Goal: Task Accomplishment & Management: Complete application form

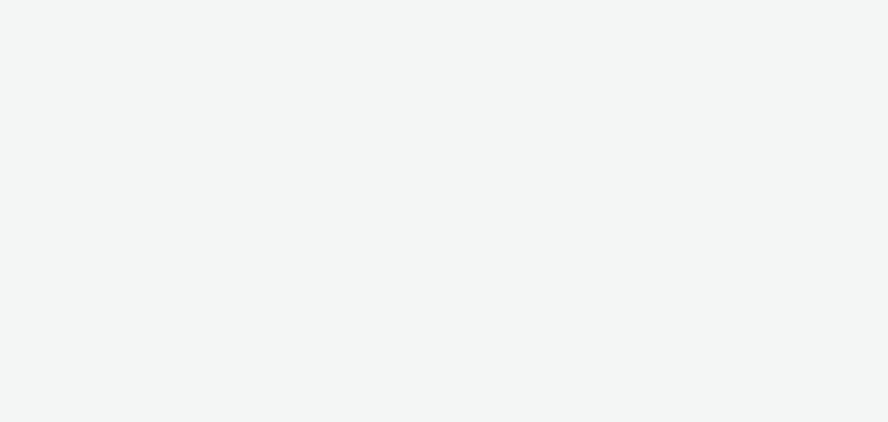
select select "11a7df10-284f-415c-b52a-427acf4c31ae"
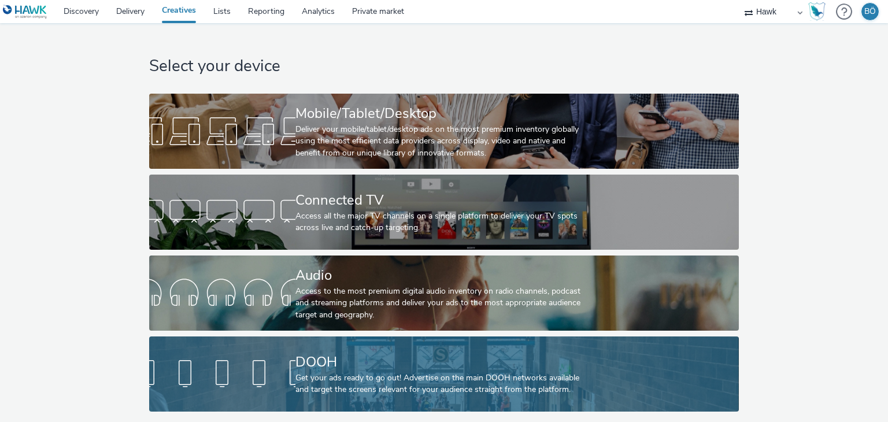
scroll to position [4, 0]
click at [363, 352] on div "DOOH" at bounding box center [442, 362] width 293 height 20
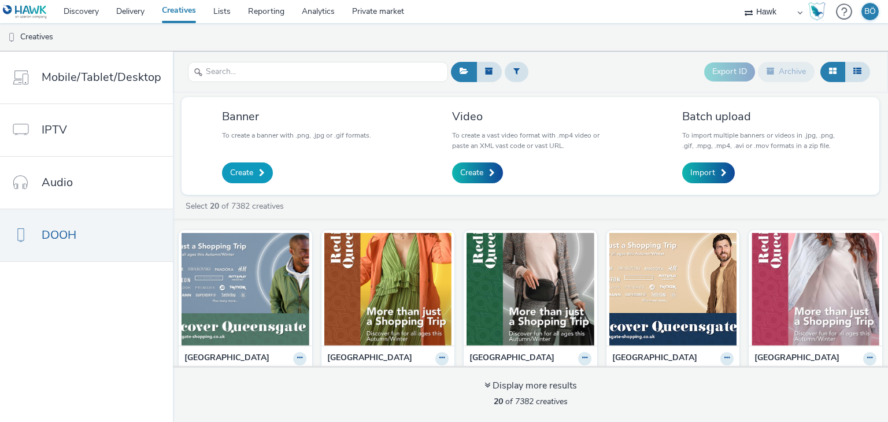
click at [251, 171] on span "Create" at bounding box center [241, 173] width 23 height 12
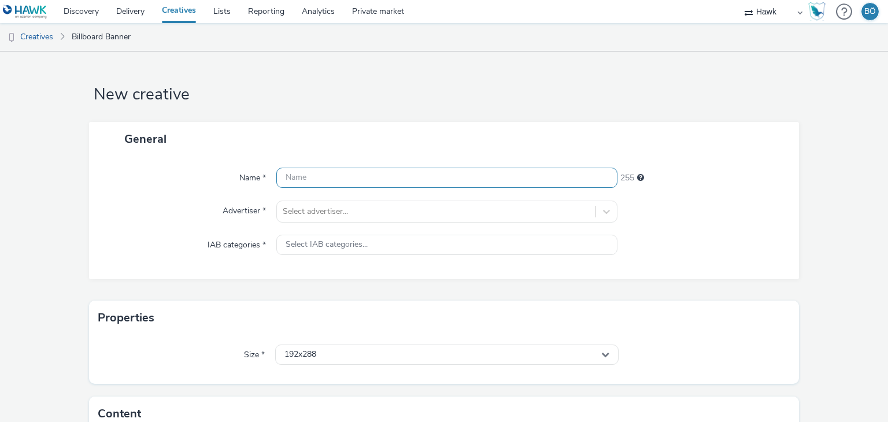
click at [371, 182] on input "text" at bounding box center [446, 178] width 341 height 20
paste input "UK_Costcutter_P12 Celcius_Hawk_DOOH_Static_1080x1920__45695"
drag, startPoint x: 532, startPoint y: 176, endPoint x: 555, endPoint y: 173, distance: 23.3
click at [555, 173] on input "UK_Costcutter_P12 Celcius_Hawk_DOOH_Static_1080x1920__45695" at bounding box center [446, 178] width 341 height 20
type input "UK_Costcutter_P12 Celcius_Hawk_DOOH_Static_1080x1920_26.08.2025"
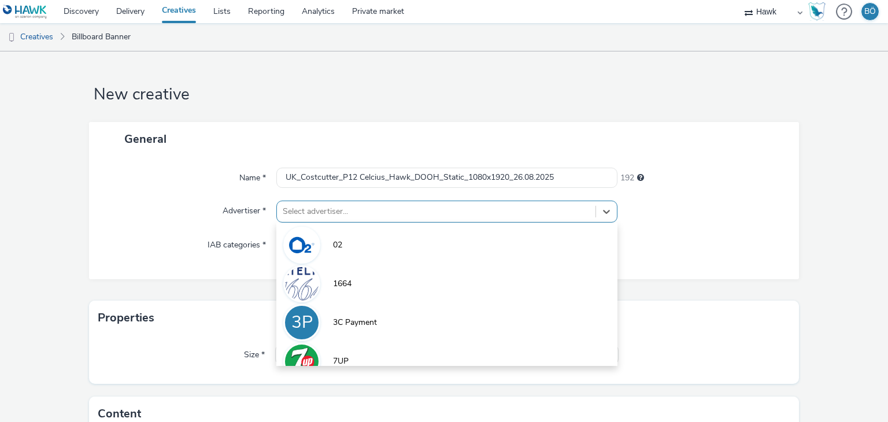
click at [370, 216] on div "option 02 focused, 1 of 9. 9 results available. Use Up and Down to choose optio…" at bounding box center [446, 212] width 341 height 22
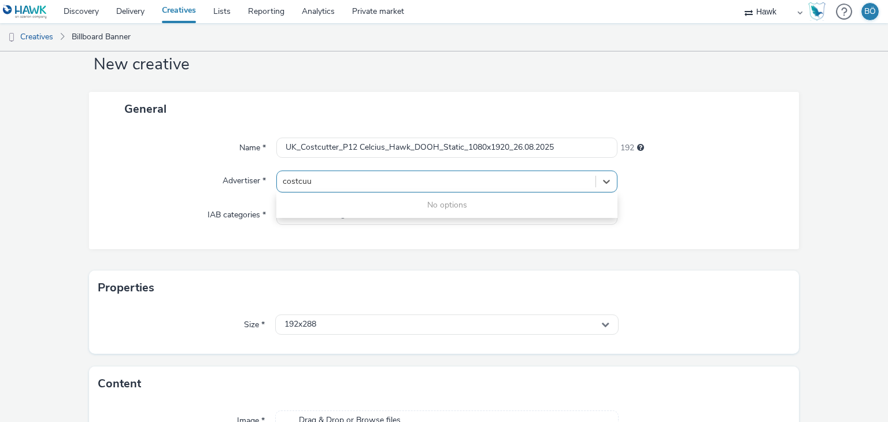
type input "costcu"
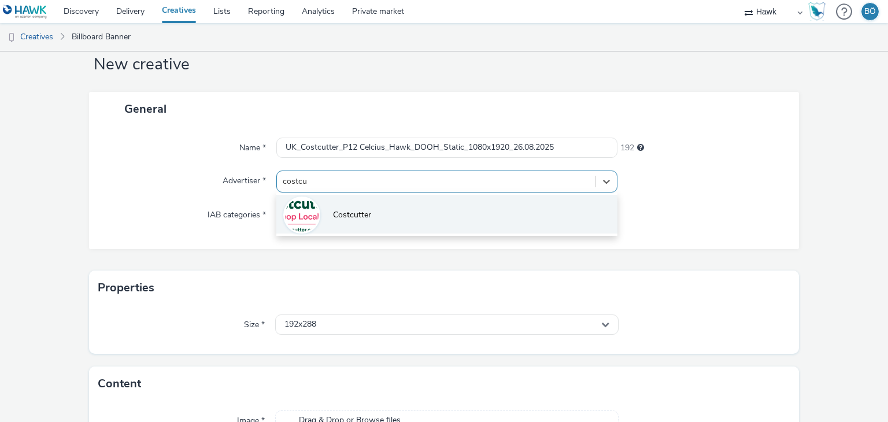
click at [409, 219] on li "Costcutter" at bounding box center [446, 214] width 341 height 39
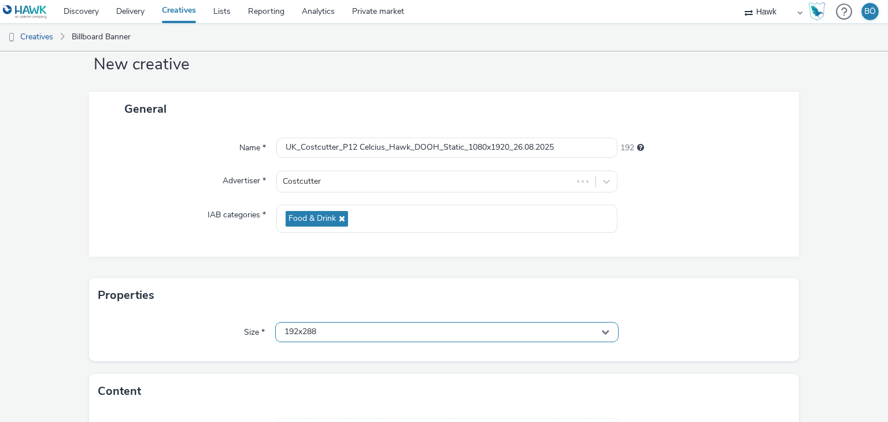
click at [359, 328] on div "192x288" at bounding box center [446, 332] width 343 height 20
click at [348, 352] on input "text" at bounding box center [447, 356] width 342 height 20
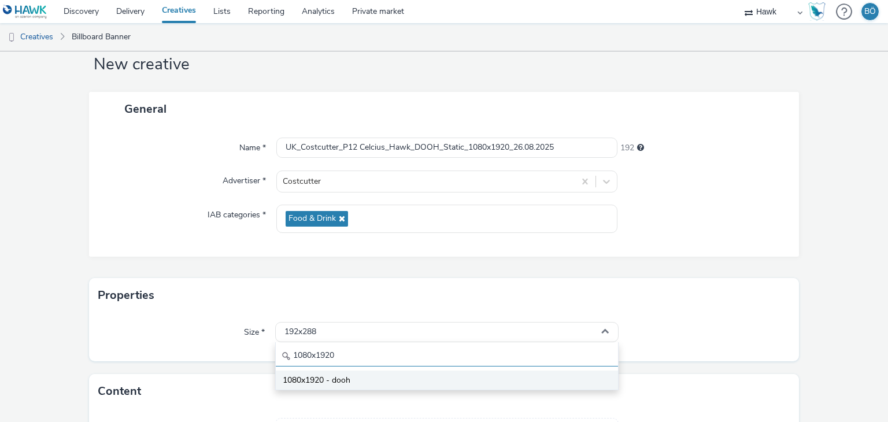
type input "1080x1920"
click at [362, 374] on li "1080x1920 - dooh" at bounding box center [447, 380] width 342 height 19
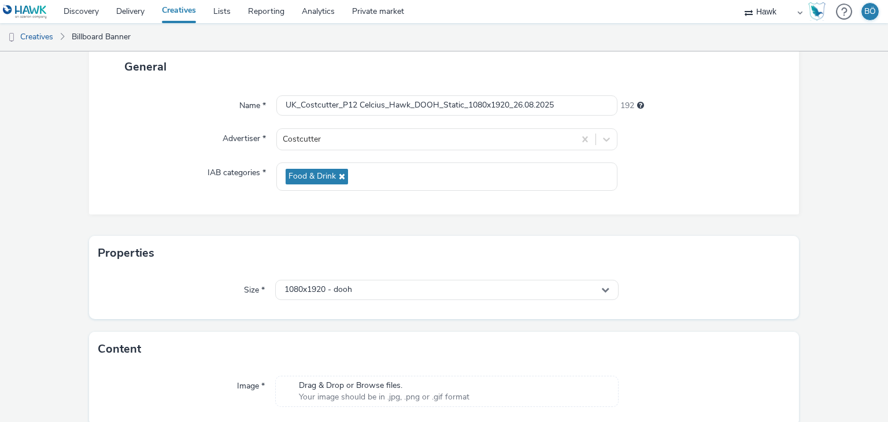
scroll to position [118, 0]
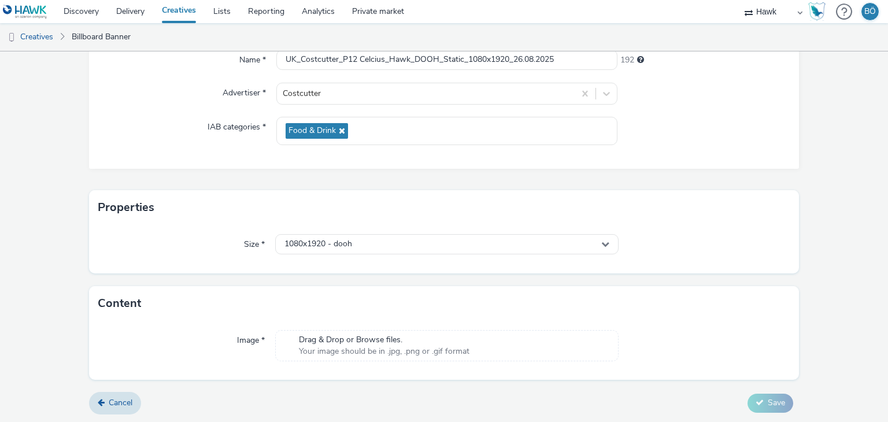
click at [340, 346] on span "Your image should be in .jpg, .png or .gif format" at bounding box center [384, 352] width 171 height 12
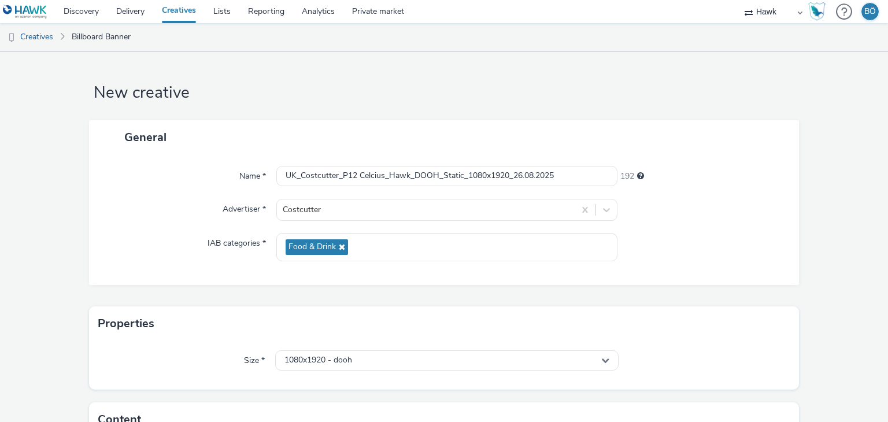
scroll to position [0, 0]
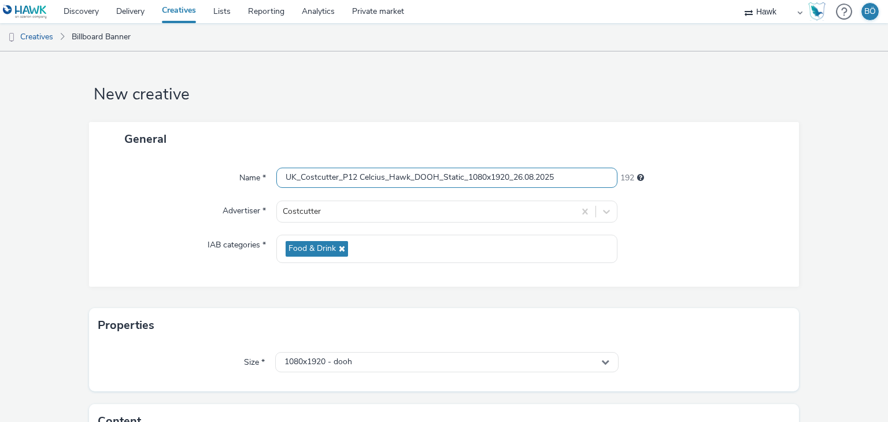
drag, startPoint x: 574, startPoint y: 179, endPoint x: 130, endPoint y: 181, distance: 444.7
click at [136, 181] on div "Name * UK_Costcutter_P12 Celcius_Hawk_DOOH_Static_1080x1920_26.08.2025 192" at bounding box center [445, 178] width 688 height 21
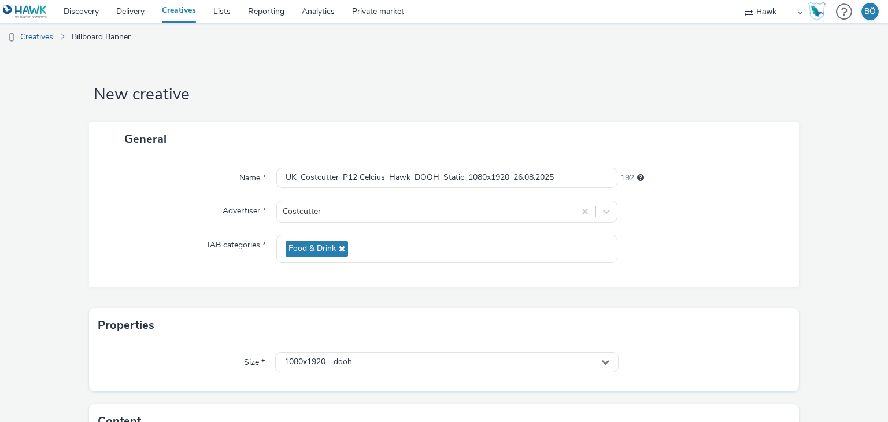
click at [709, 196] on div "Name * UK_Costcutter_P12 Celcius_Hawk_DOOH_Static_1080x1920_26.08.2025 192 Adve…" at bounding box center [444, 221] width 711 height 131
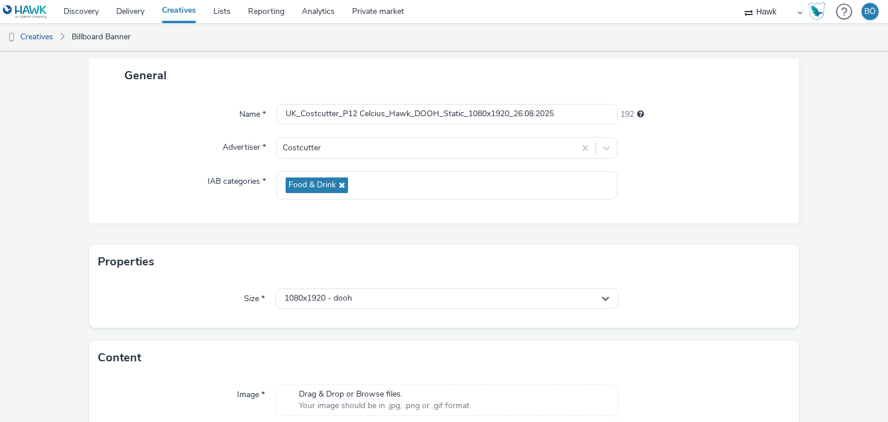
scroll to position [134, 0]
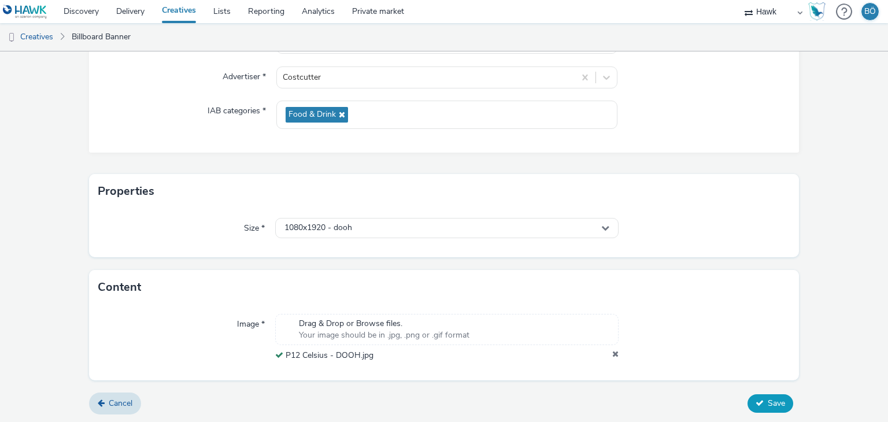
click at [768, 403] on span "Save" at bounding box center [776, 403] width 17 height 11
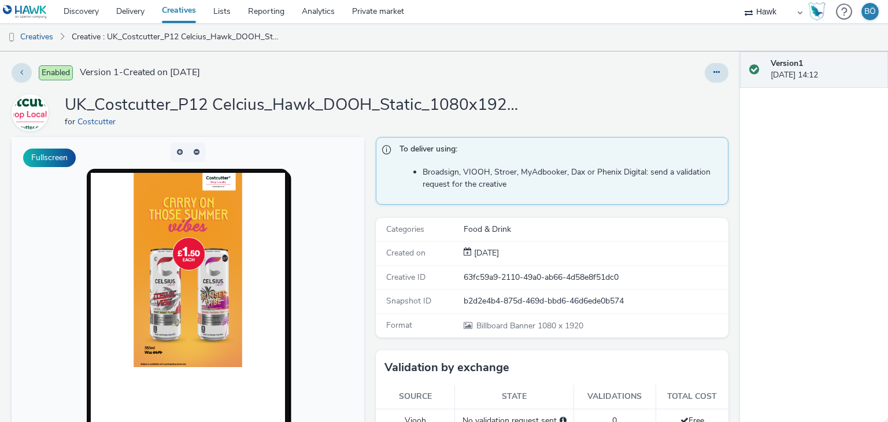
click at [412, 75] on div "Enabled Version 1 - Created on 26 August 2025" at bounding box center [227, 73] width 430 height 20
click at [51, 35] on link "Creatives" at bounding box center [29, 37] width 59 height 28
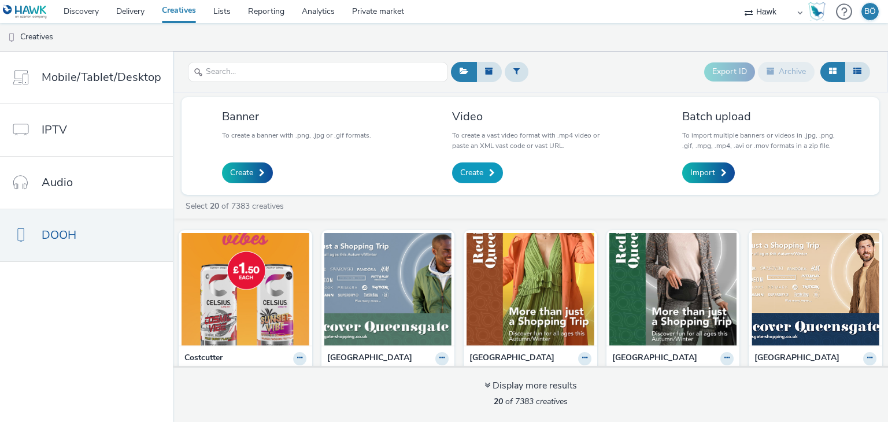
click at [479, 176] on span "Create" at bounding box center [471, 173] width 23 height 12
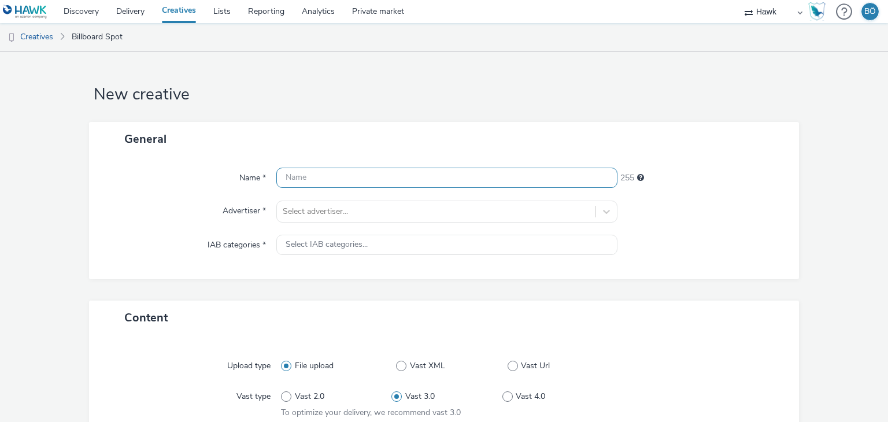
click at [319, 175] on input "text" at bounding box center [446, 178] width 341 height 20
paste input "UK_Costcutter_P12 Celcius_Hawk_DOOH_Static_1080x1920_26.08.2025"
click at [465, 180] on input "UK_Costcutter_P12 Celcius_Hawk_DOOH_Static_1080x1920_26.08.2025" at bounding box center [446, 178] width 341 height 20
type input "UK_Costcutter_P12 Celcius_Hawk_DOOH_Still_6s_1080x1920_26.08.2025"
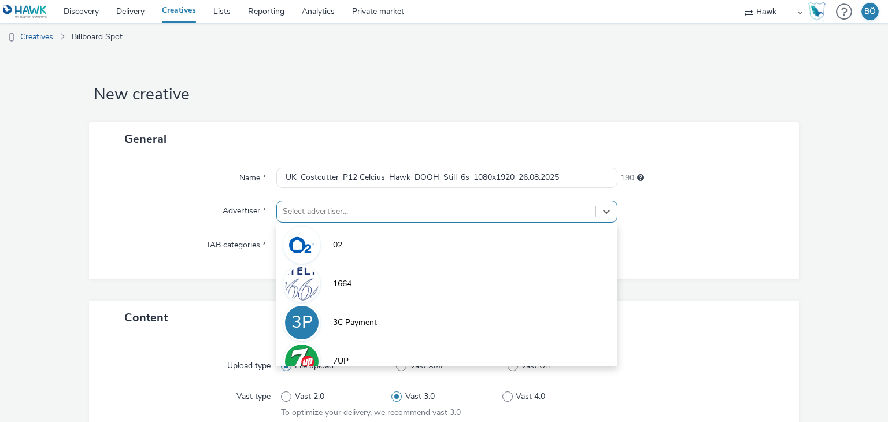
click at [365, 218] on div "option 02 focused, 1 of 9. 9 results available. Use Up and Down to choose optio…" at bounding box center [446, 212] width 341 height 22
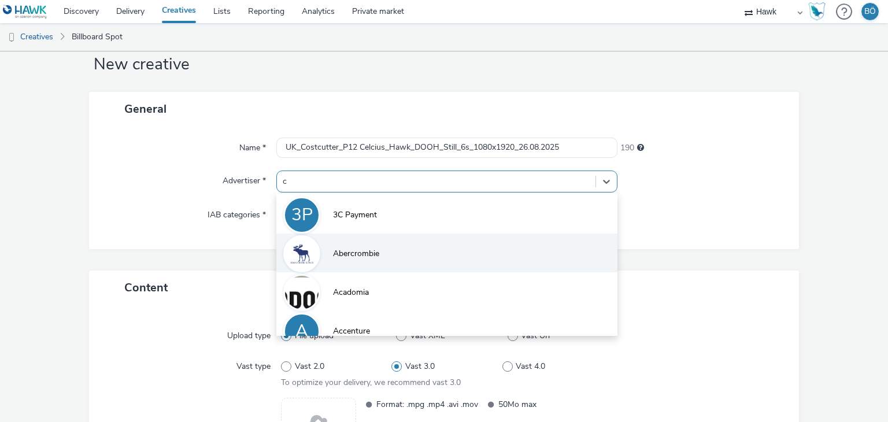
scroll to position [30, 0]
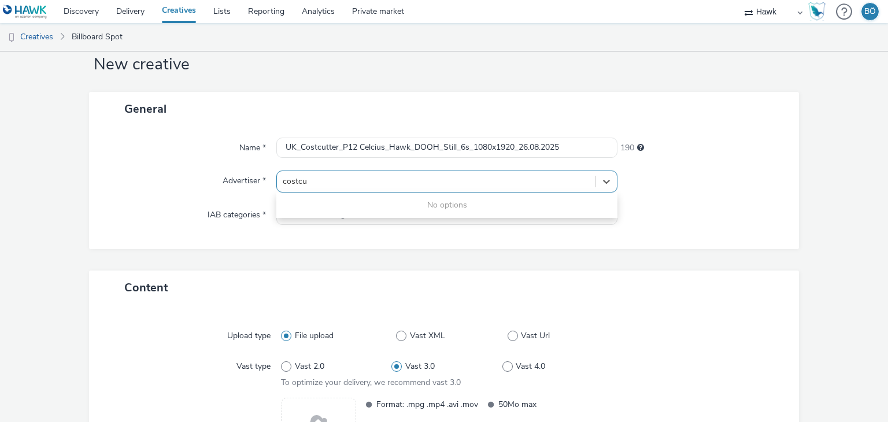
type input "costcut"
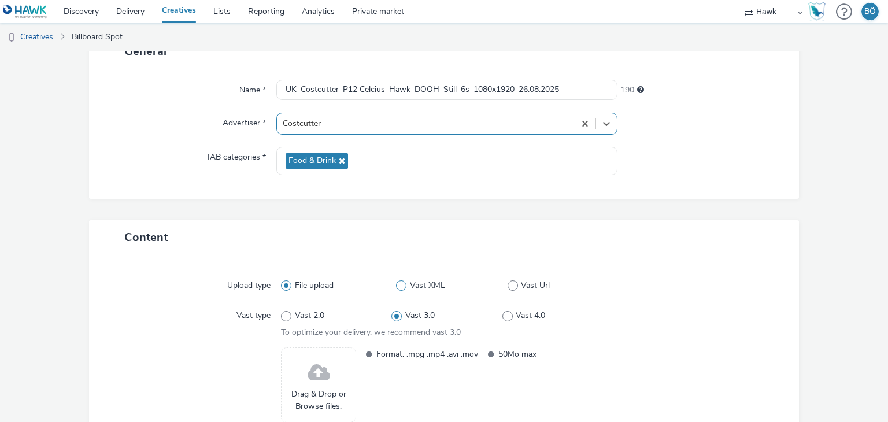
scroll to position [172, 0]
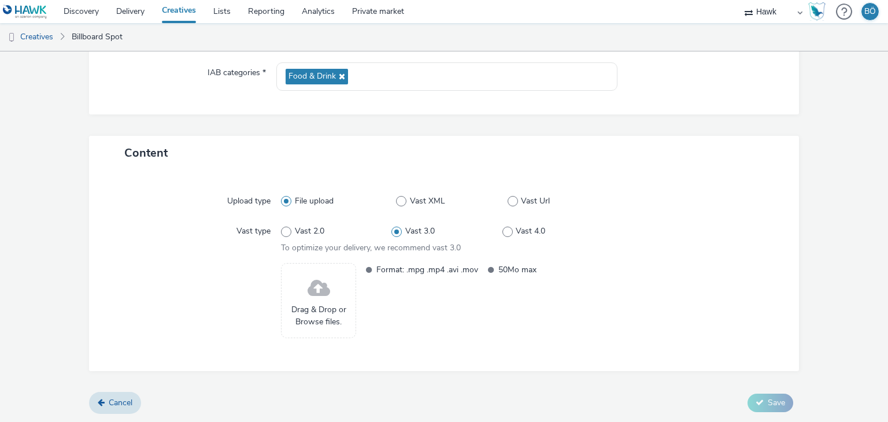
click at [316, 308] on span "Drag & Drop or Browse files." at bounding box center [318, 316] width 62 height 24
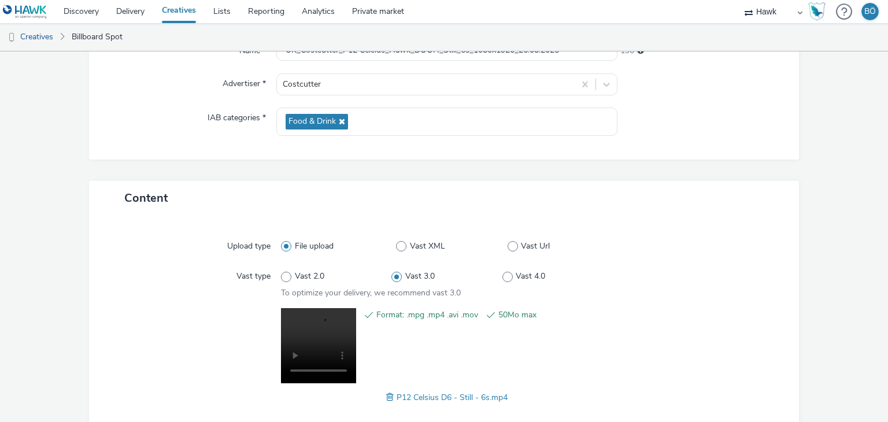
scroll to position [190, 0]
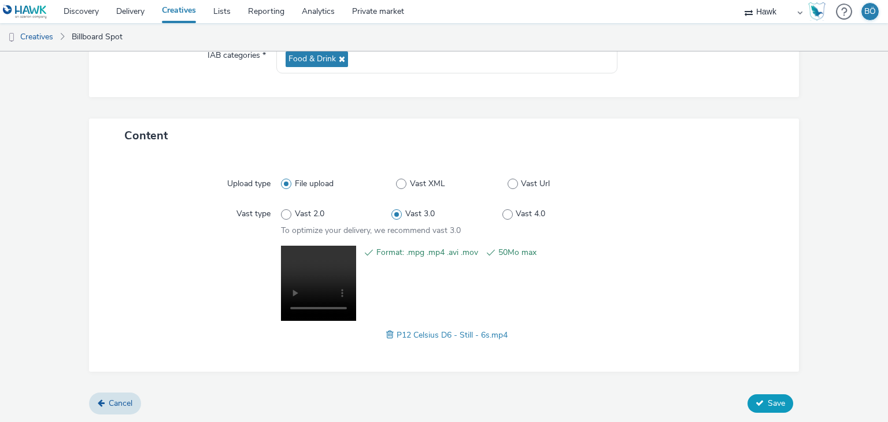
click at [768, 403] on span "Save" at bounding box center [776, 403] width 17 height 11
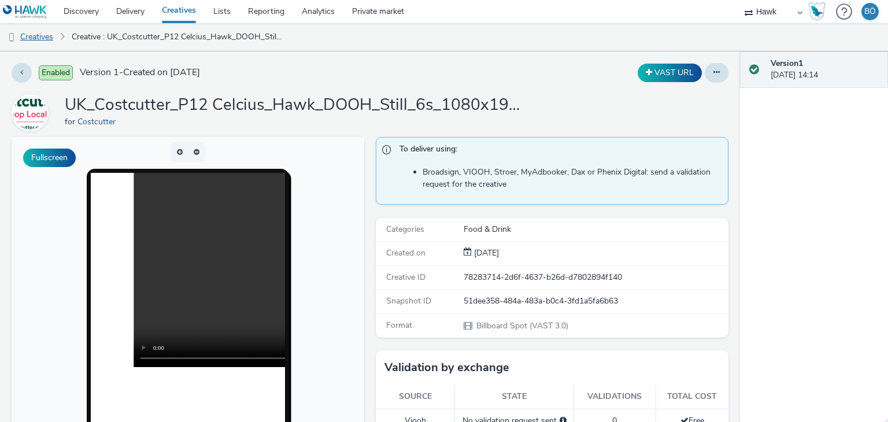
click at [37, 37] on link "Creatives" at bounding box center [29, 37] width 59 height 28
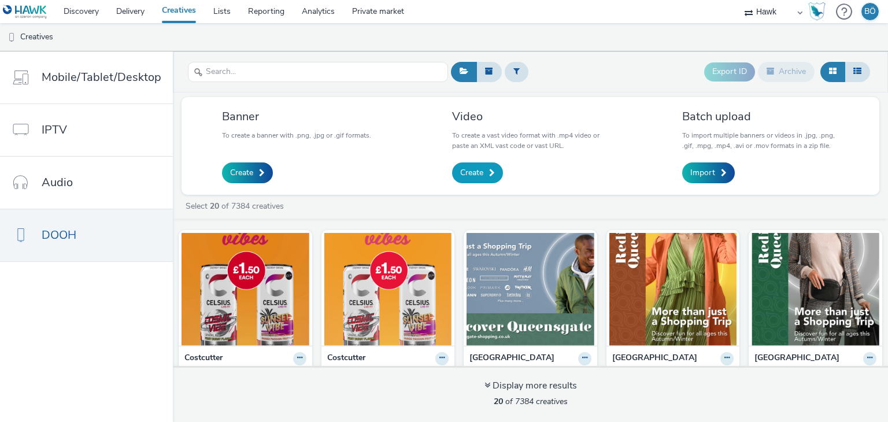
click at [471, 172] on span "Create" at bounding box center [471, 173] width 23 height 12
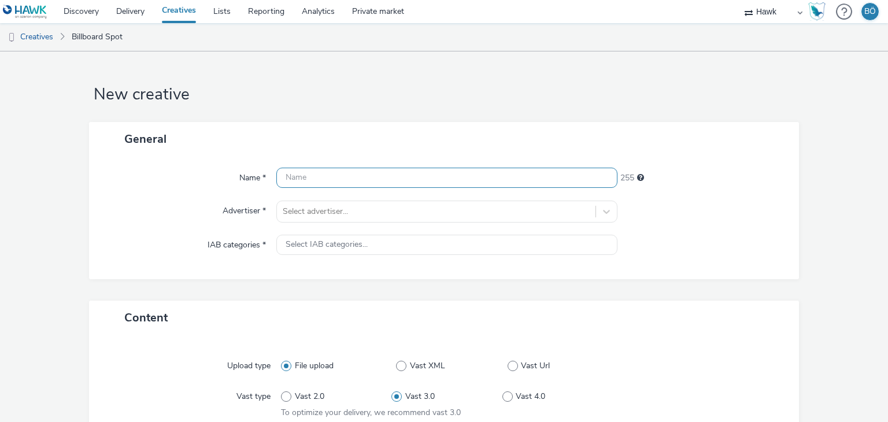
click at [324, 172] on input "text" at bounding box center [446, 178] width 341 height 20
paste input "UK_Costcutter_P12 Celcius_Hawk_DOOH_Static_1080x1920_26.08.2025"
click at [458, 176] on input "UK_Costcutter_P12 Celcius_Hawk_DOOH_Static_1080x1920_26.08.2025" at bounding box center [446, 178] width 341 height 20
click at [456, 176] on input "UK_Costcutter_P12 Celcius_Hawk_DOOH_Static_1080x1920_26.08.2025" at bounding box center [446, 178] width 341 height 20
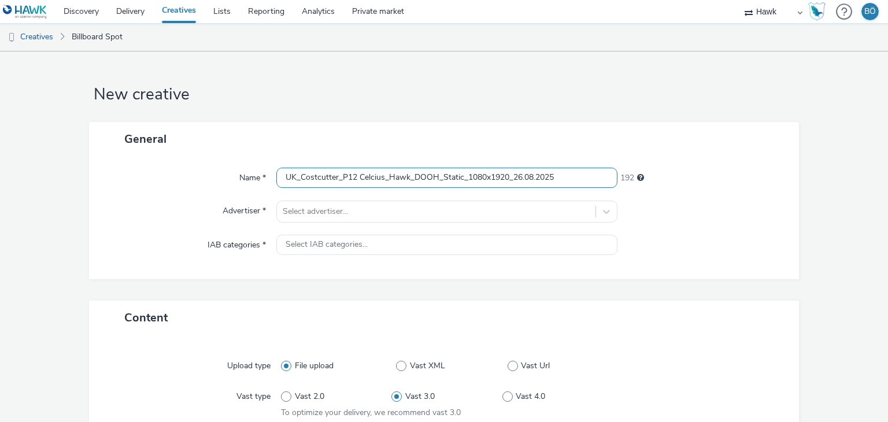
drag, startPoint x: 459, startPoint y: 176, endPoint x: 442, endPoint y: 169, distance: 18.7
click at [442, 169] on input "UK_Costcutter_P12 Celcius_Hawk_DOOH_Static_1080x1920_26.08.2025" at bounding box center [446, 178] width 341 height 20
type input "UK_Costcutter_P12 Celcius_Hawk_DOOH_Animated_6s_1080x1920_26.08.2025"
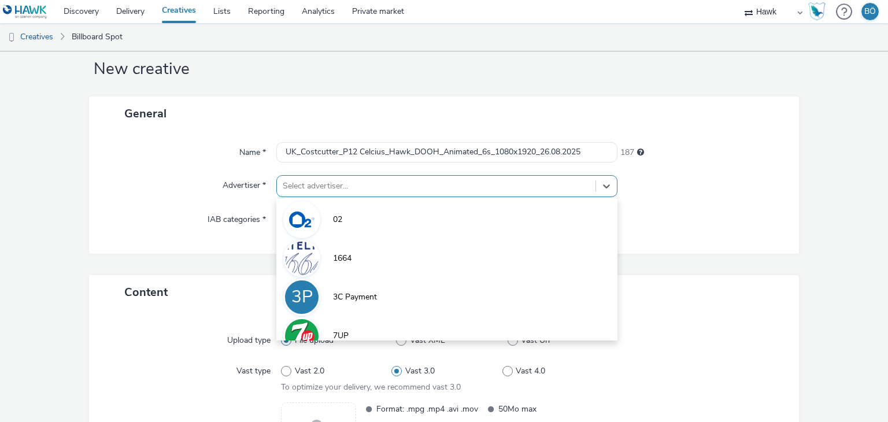
click at [379, 197] on div "option 02 focused, 1 of 9. 9 results available. Use Up and Down to choose optio…" at bounding box center [446, 186] width 341 height 22
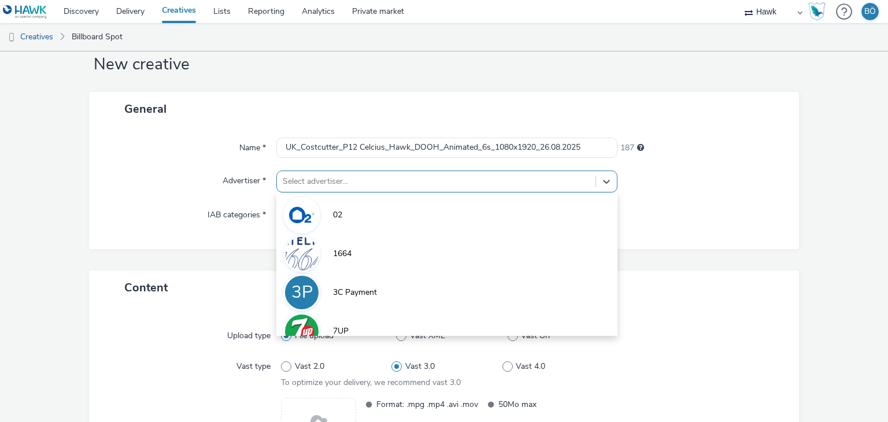
scroll to position [30, 0]
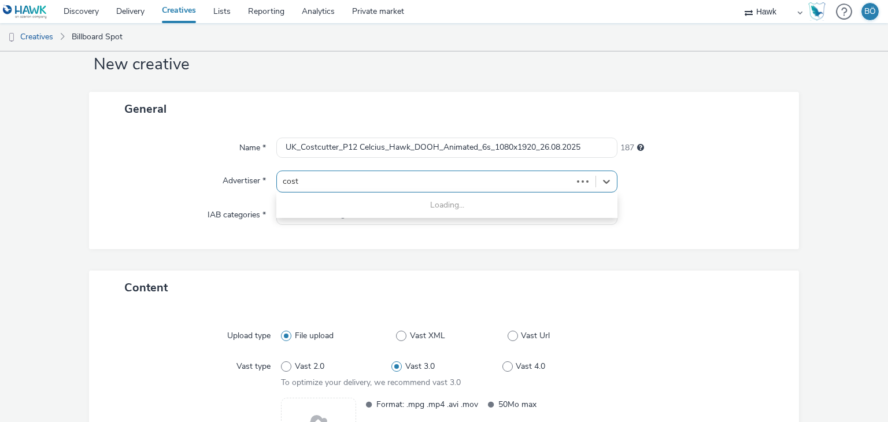
type input "costc"
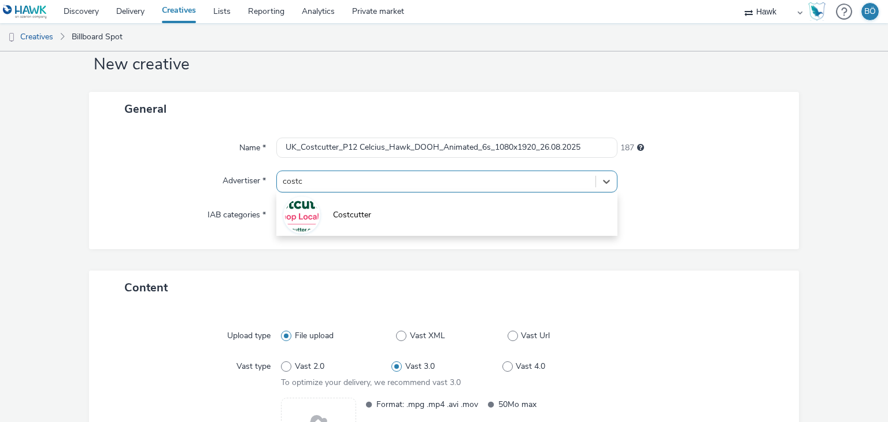
click at [379, 202] on li "Costcutter" at bounding box center [446, 214] width 341 height 39
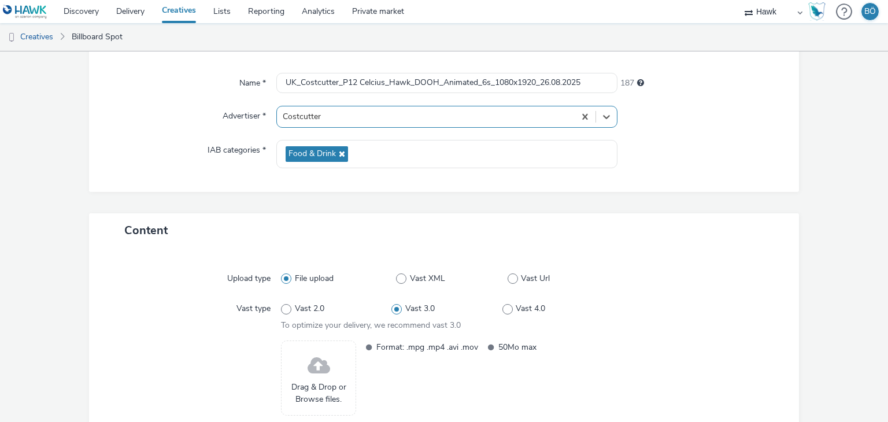
scroll to position [172, 0]
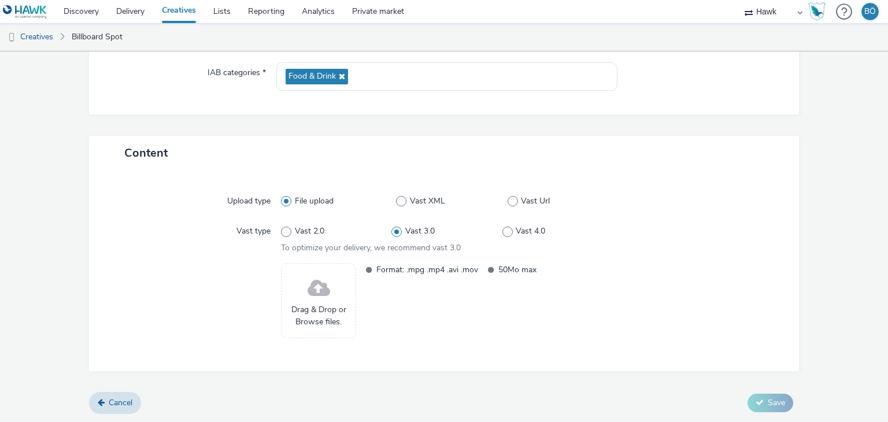
click at [327, 288] on span at bounding box center [319, 289] width 23 height 31
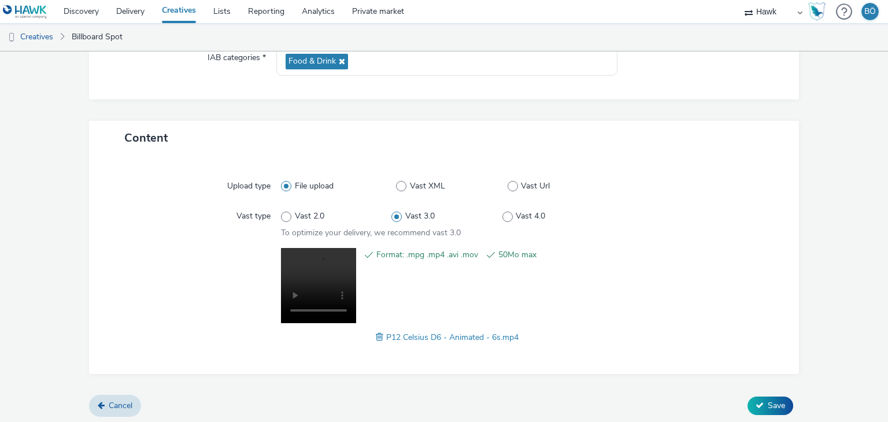
scroll to position [190, 0]
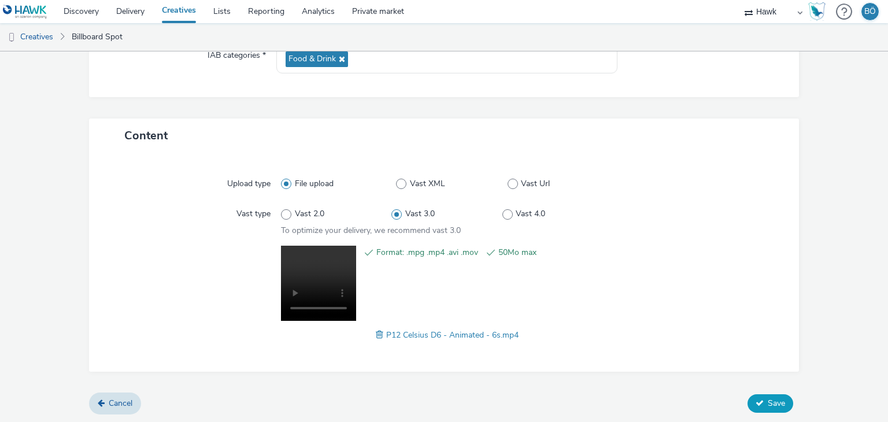
click at [758, 404] on button "Save" at bounding box center [771, 403] width 46 height 19
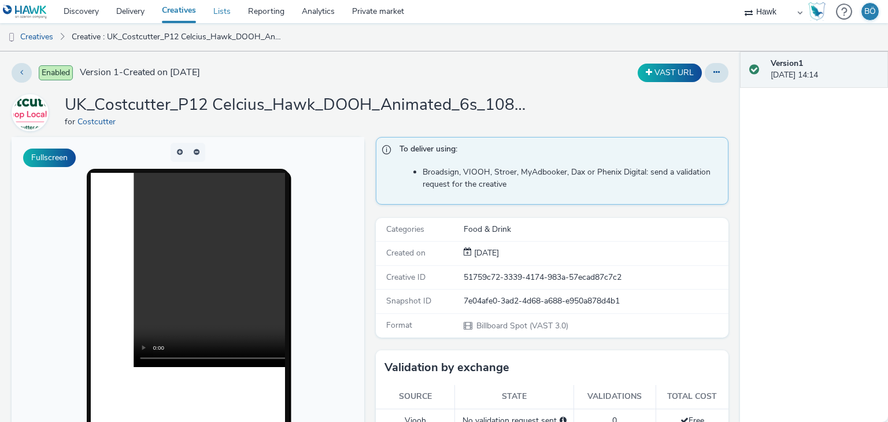
click at [225, 14] on link "Lists" at bounding box center [222, 11] width 35 height 23
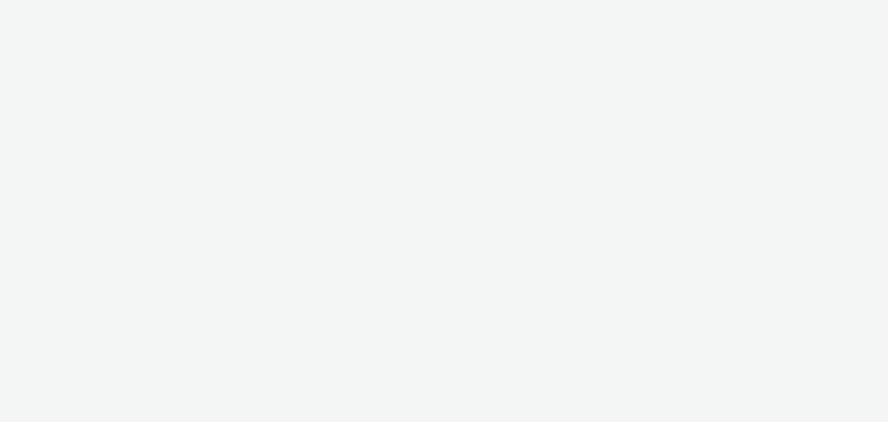
select select "11a7df10-284f-415c-b52a-427acf4c31ae"
